Goal: Navigation & Orientation: Go to known website

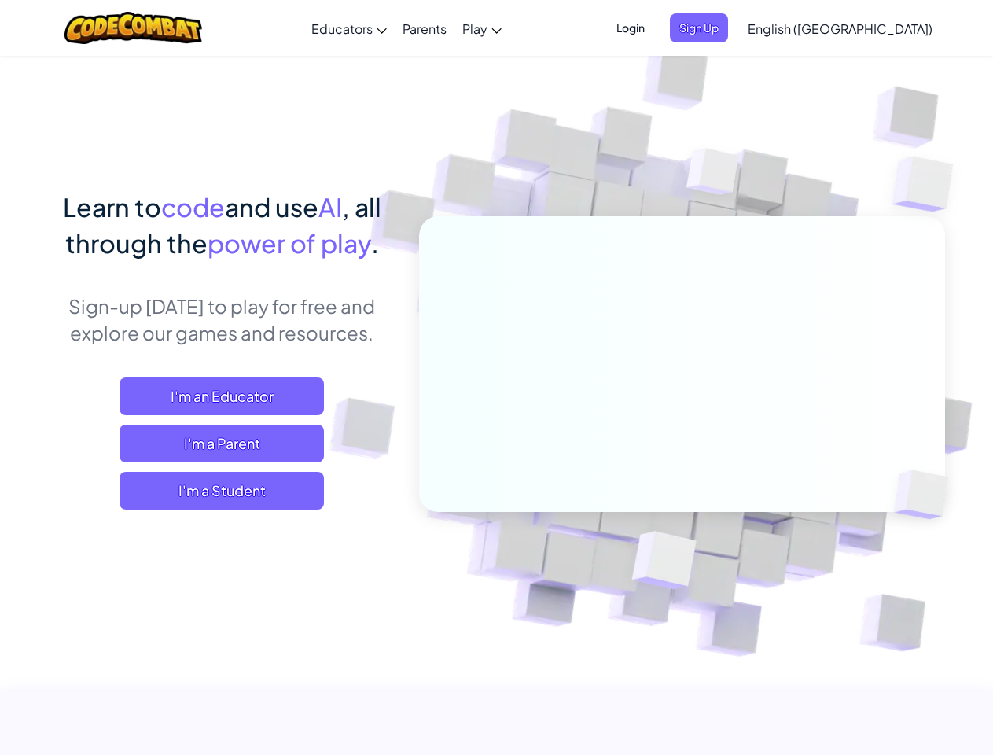
click at [654, 28] on span "Login" at bounding box center [630, 27] width 47 height 29
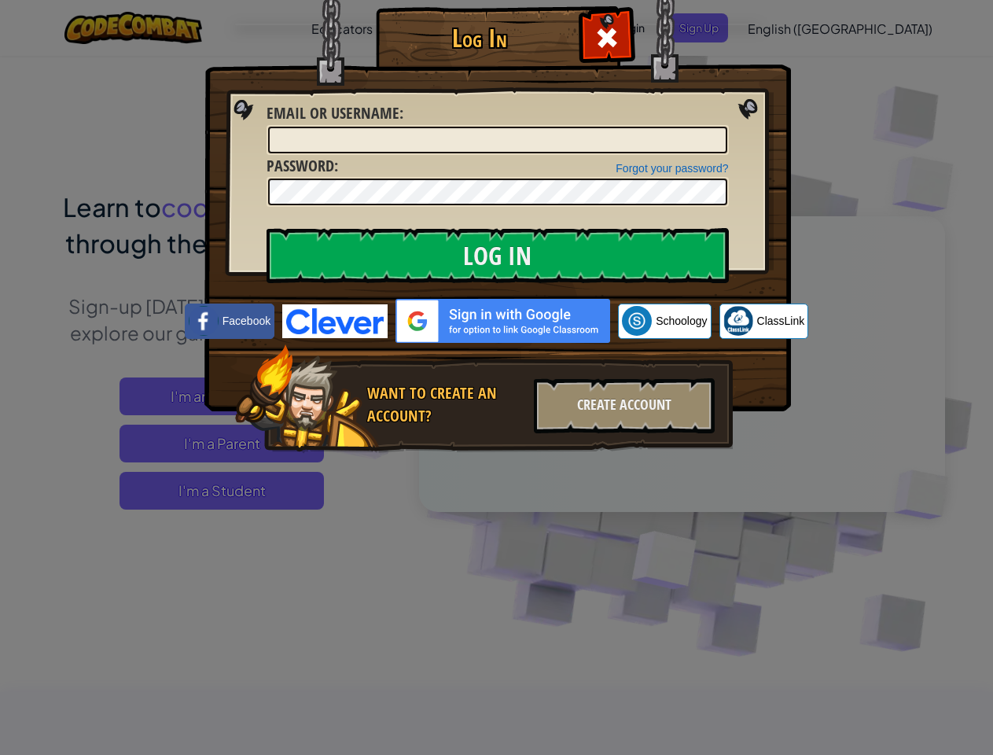
click at [795, 28] on div "Log In Unknown Error Email or Username : Forgot your password? Password : Log I…" at bounding box center [496, 377] width 993 height 755
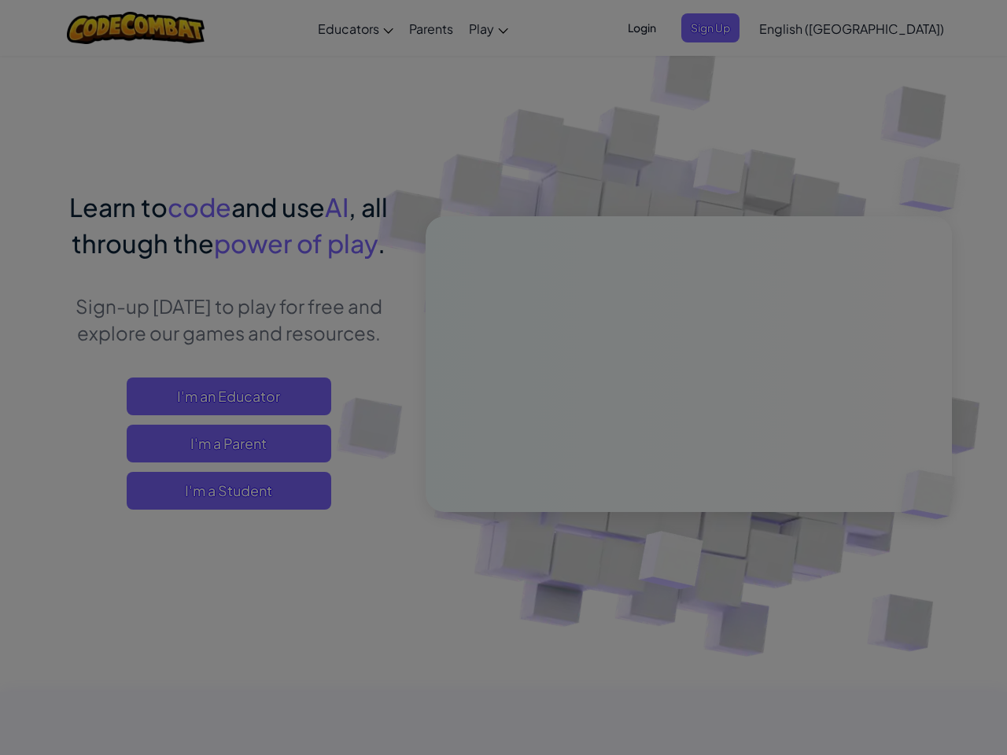
click at [795, 28] on div "Log In Unknown Error Email or Username : Forgot your password? Password : Log I…" at bounding box center [503, 377] width 1007 height 755
click at [879, 28] on div at bounding box center [503, 377] width 1007 height 755
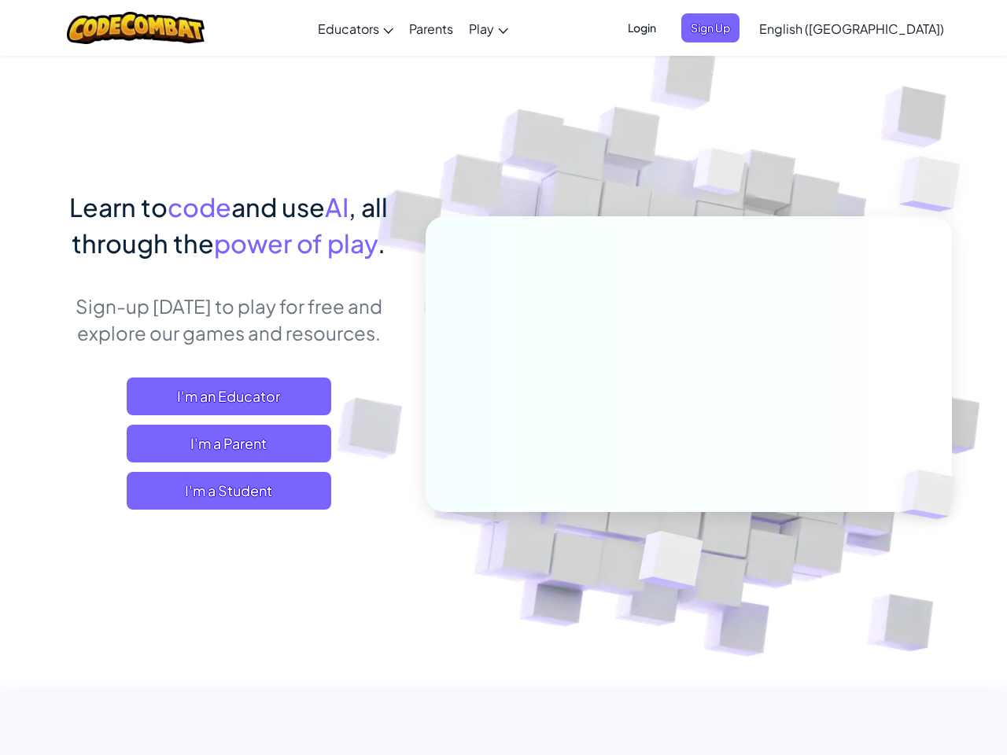
click at [222, 491] on span "I'm a Student" at bounding box center [229, 491] width 204 height 38
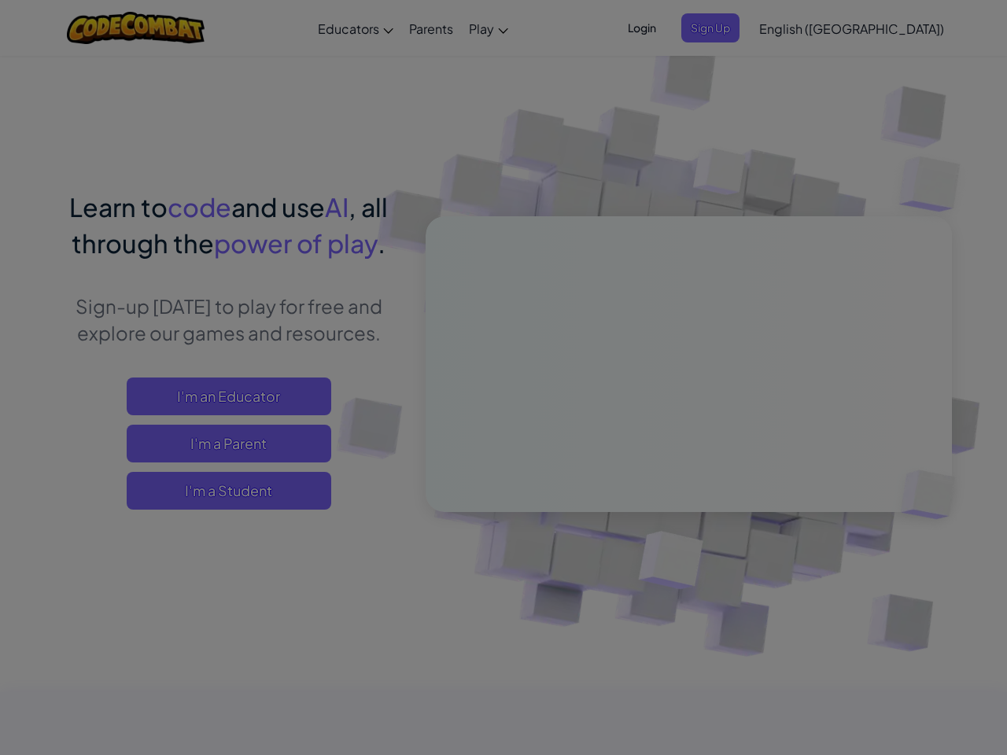
click at [0, 0] on div "Have a Class Code? Yes, I have a Class Code! Enter it here: Continue No, I don'…" at bounding box center [0, 0] width 0 height 0
